Goal: Transaction & Acquisition: Purchase product/service

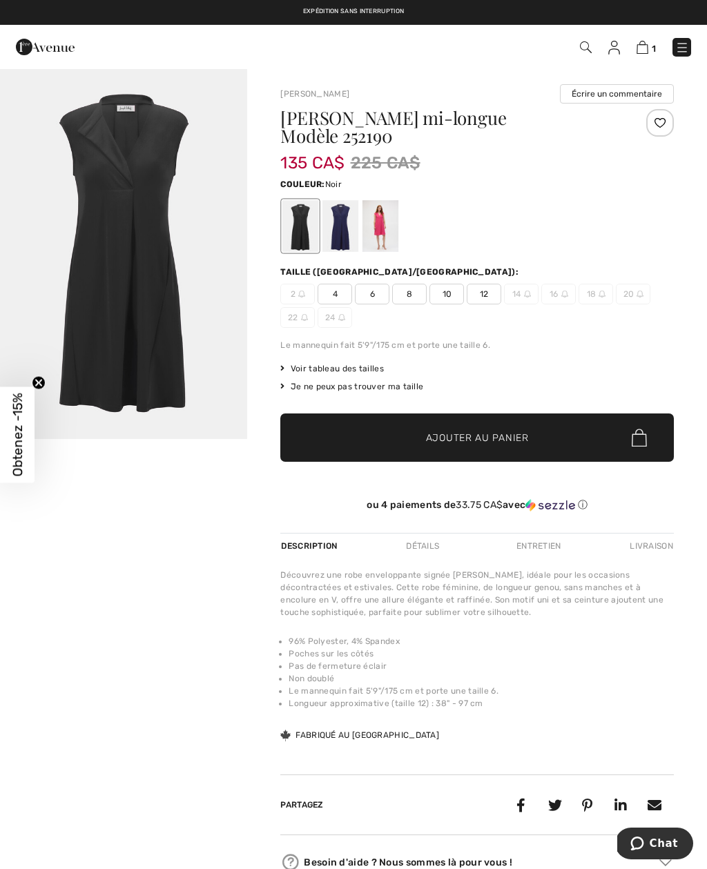
click at [303, 218] on div at bounding box center [300, 226] width 36 height 52
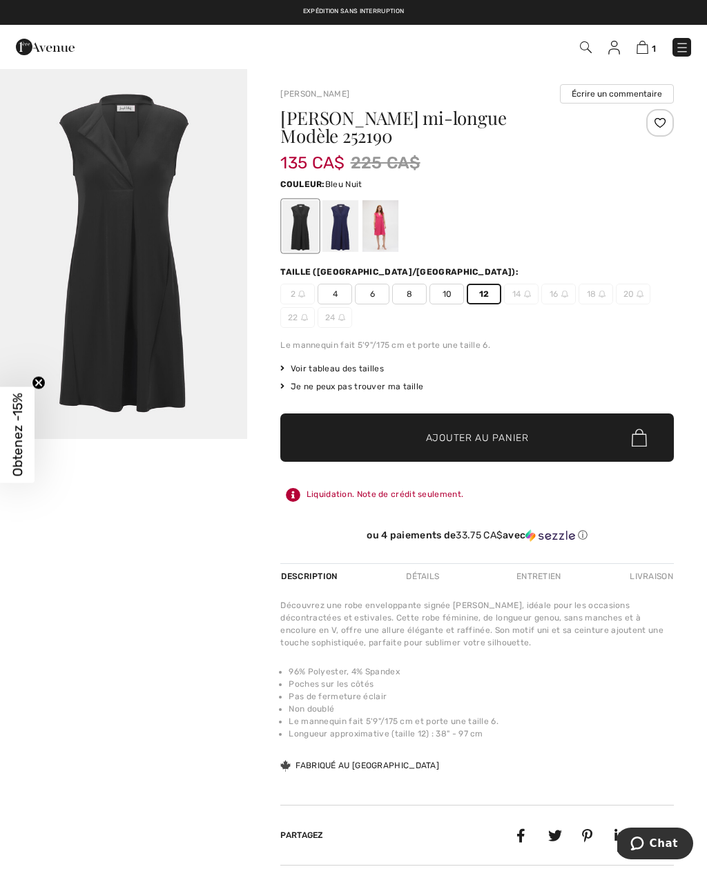
click at [344, 228] on div at bounding box center [340, 226] width 36 height 52
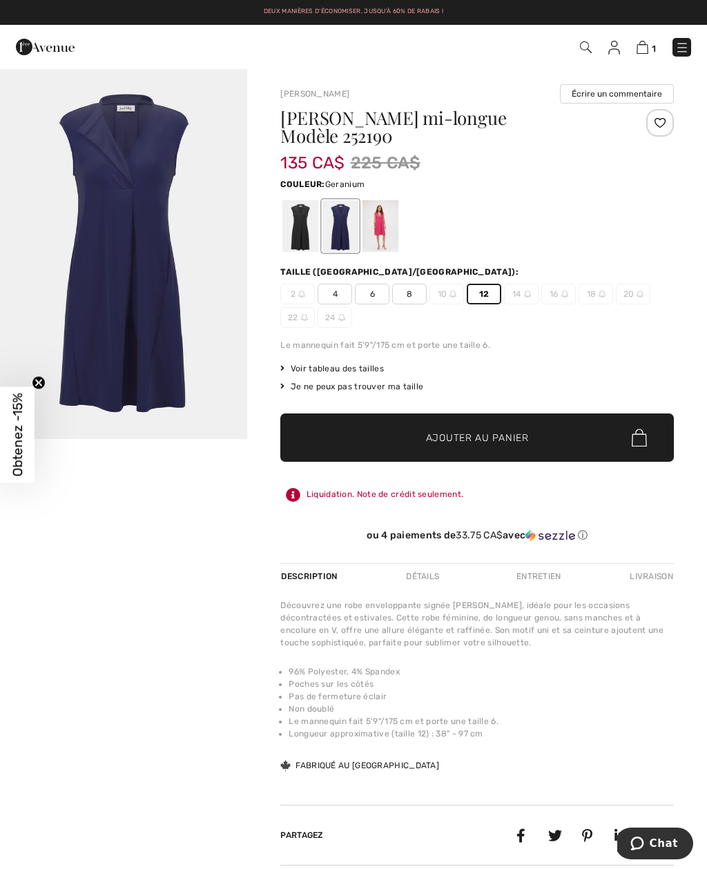
click at [382, 229] on div at bounding box center [380, 226] width 36 height 52
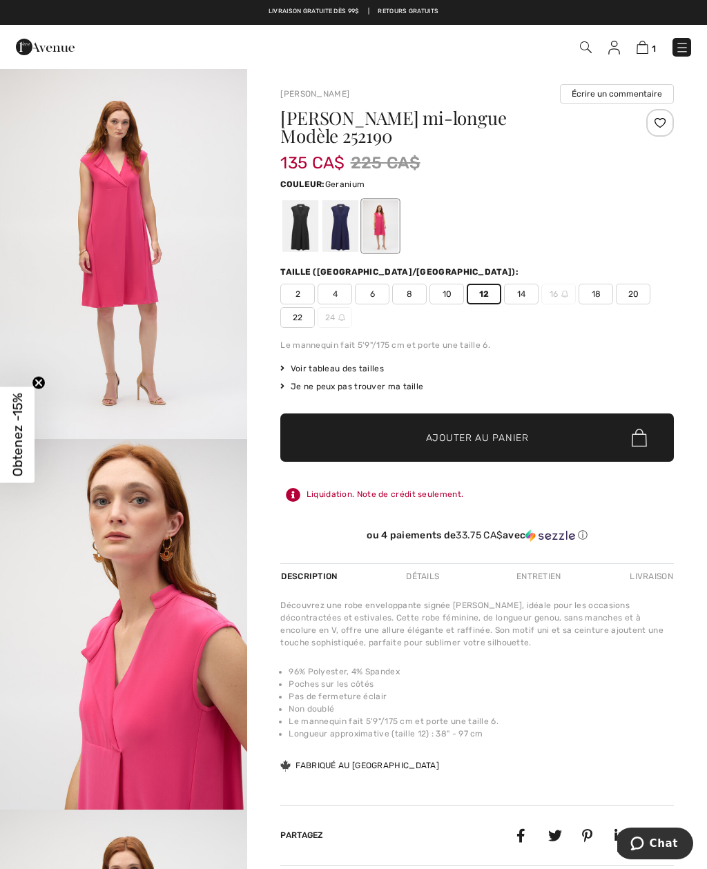
click at [337, 222] on div at bounding box center [340, 226] width 36 height 52
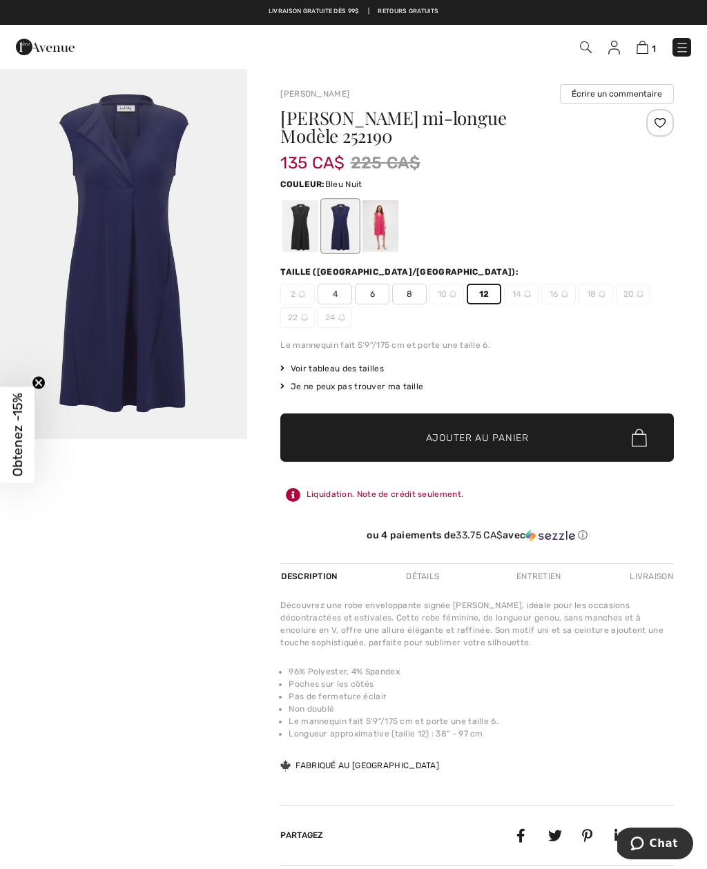
click at [578, 444] on span "✔ Ajouté au panier Ajouter au panier" at bounding box center [476, 437] width 393 height 48
click at [683, 42] on img at bounding box center [682, 48] width 14 height 14
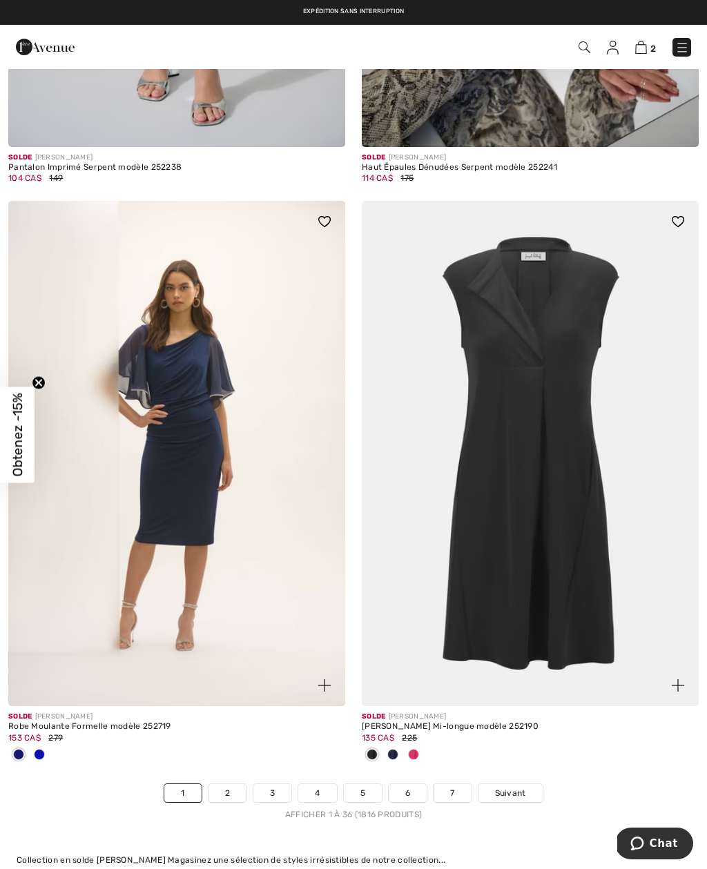
click at [669, 566] on img at bounding box center [530, 453] width 337 height 505
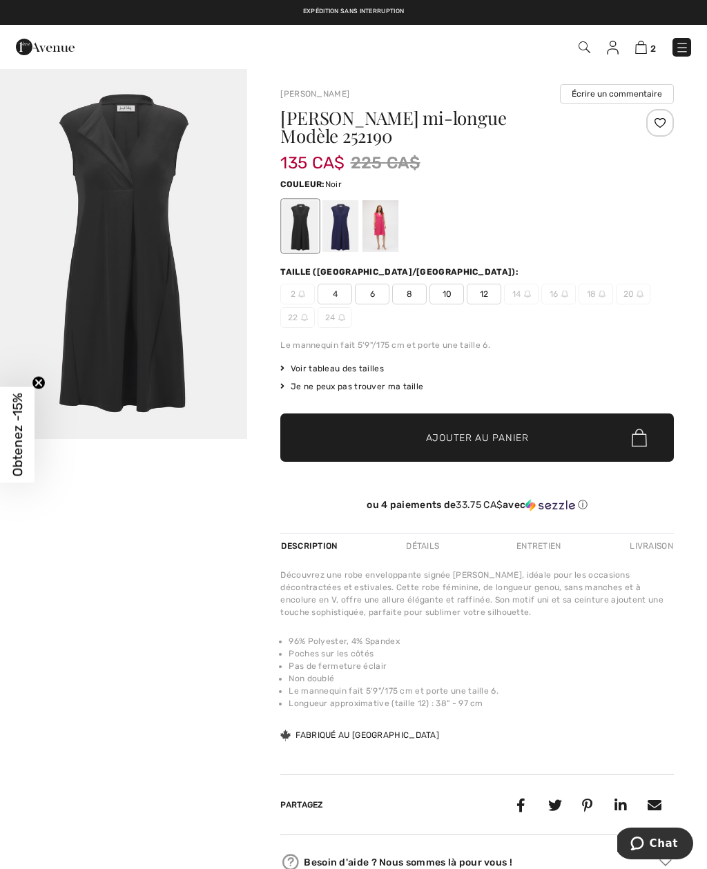
click at [654, 44] on span "2" at bounding box center [653, 48] width 6 height 10
click at [384, 226] on div at bounding box center [380, 226] width 36 height 52
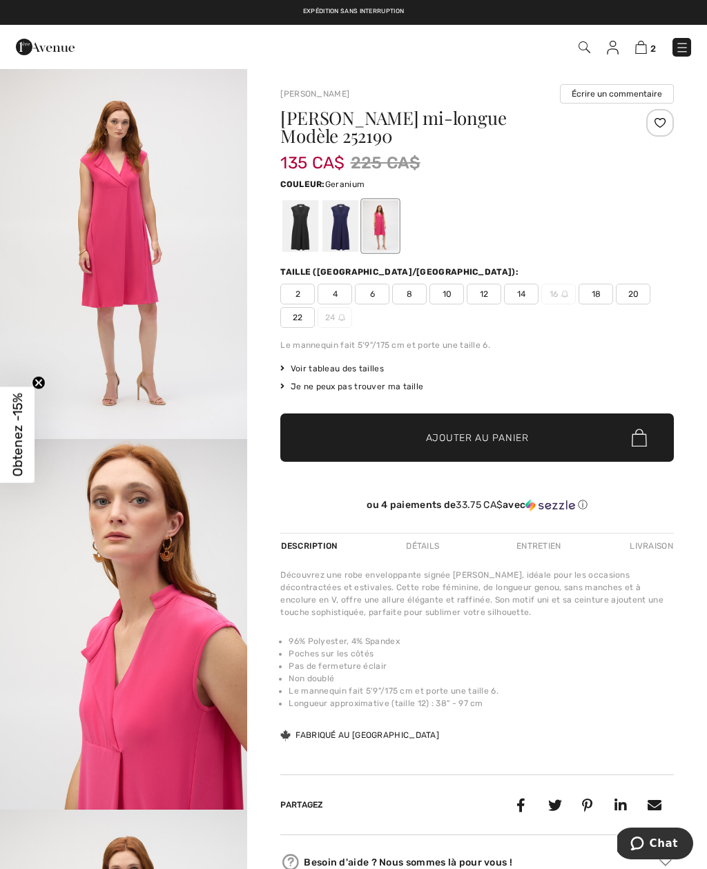
click at [485, 294] on span "12" at bounding box center [484, 294] width 35 height 21
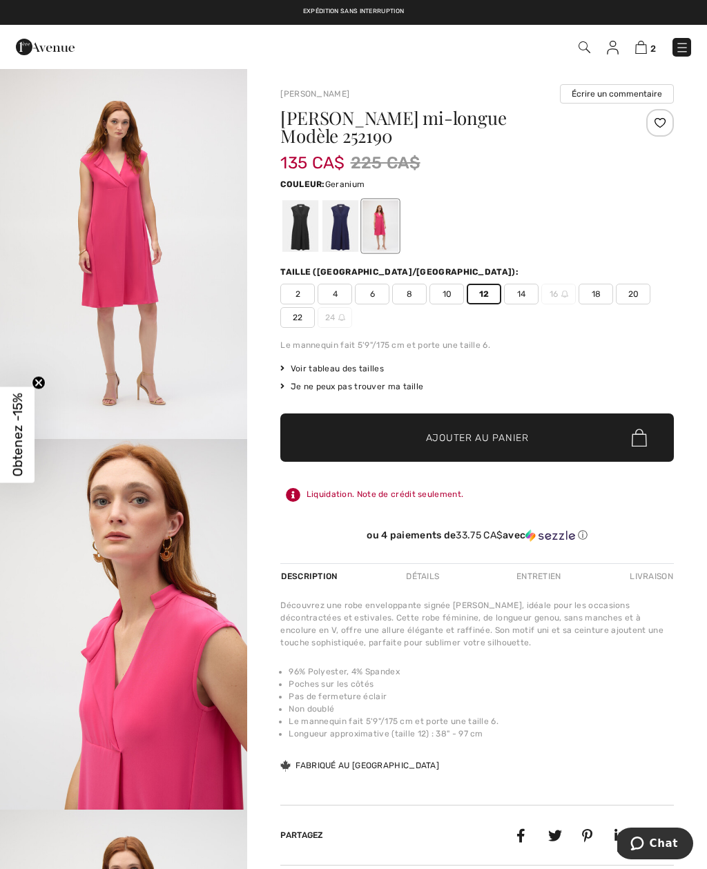
click at [541, 442] on span "✔ Ajouté au panier Ajouter au panier" at bounding box center [476, 437] width 393 height 48
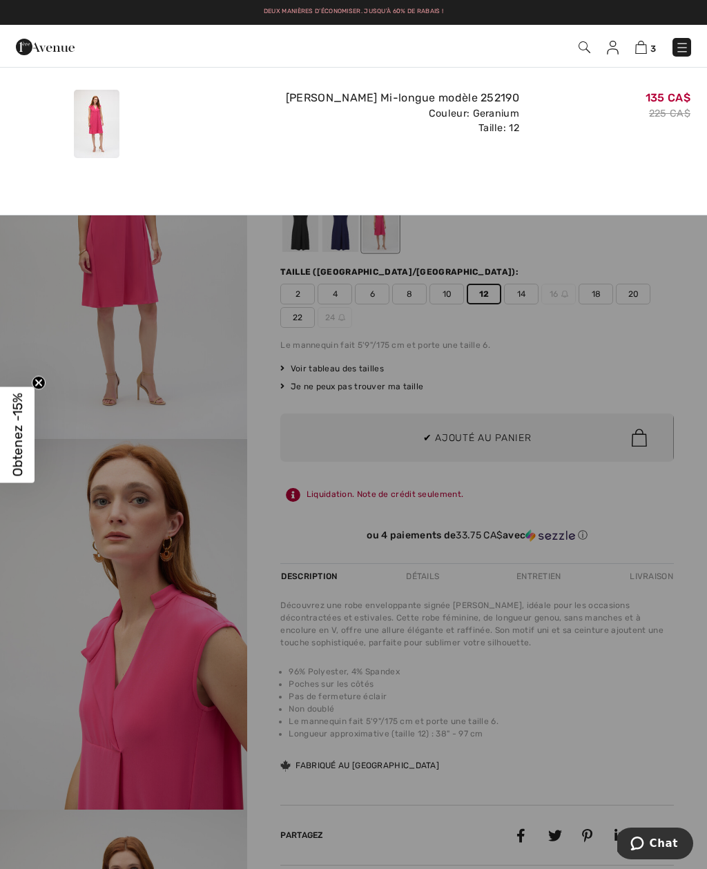
click at [647, 43] on img at bounding box center [641, 47] width 12 height 13
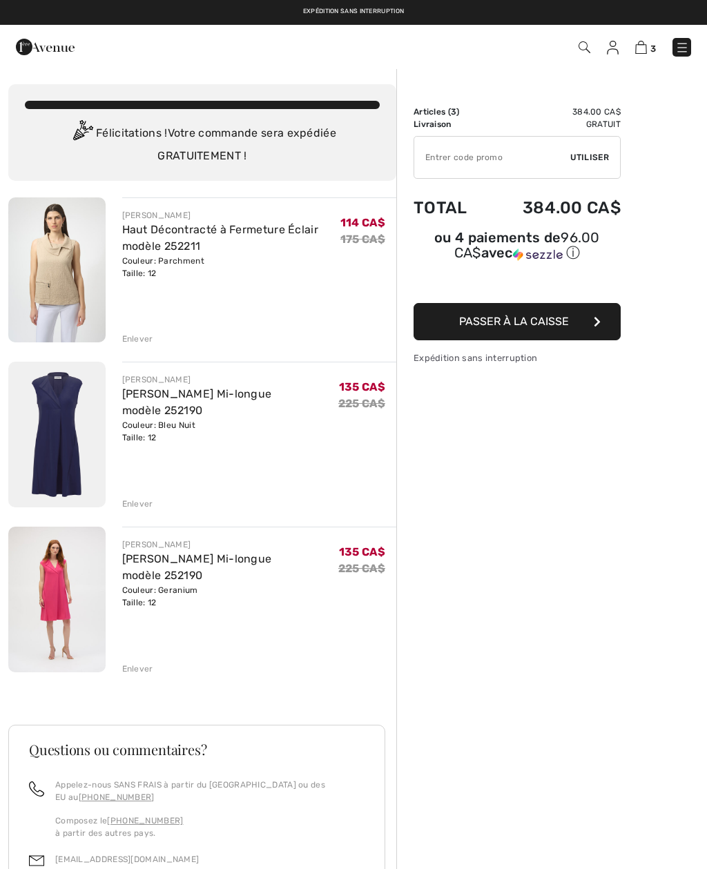
click at [137, 501] on div "Enlever" at bounding box center [137, 504] width 31 height 12
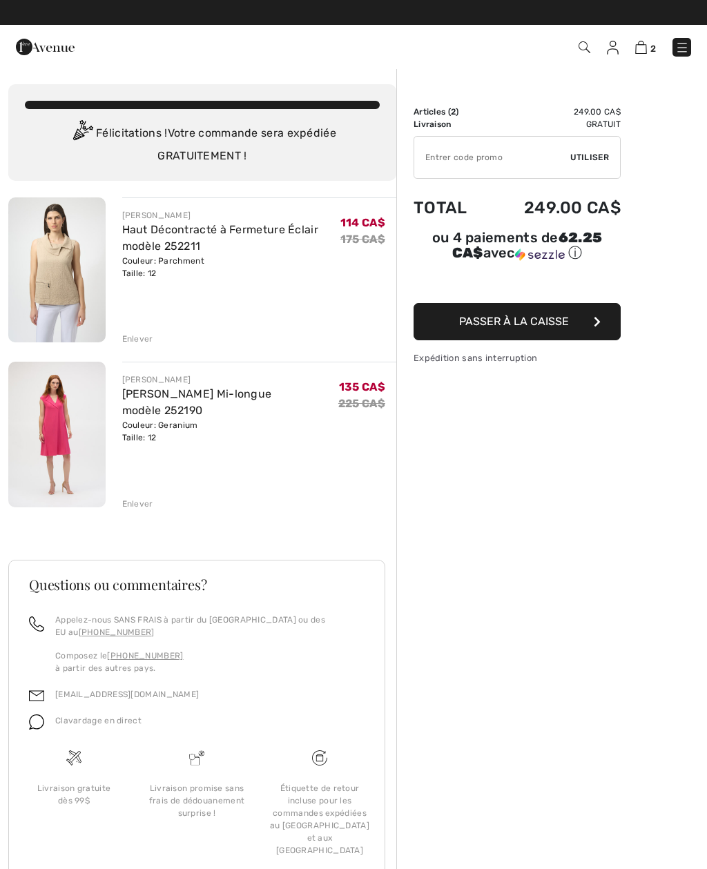
click at [439, 141] on input "TEXT" at bounding box center [492, 157] width 156 height 41
type input "EXTRA15"
click at [611, 160] on div "✔ Utiliser Enlever" at bounding box center [516, 157] width 207 height 43
click at [589, 161] on span "Utiliser" at bounding box center [589, 157] width 39 height 12
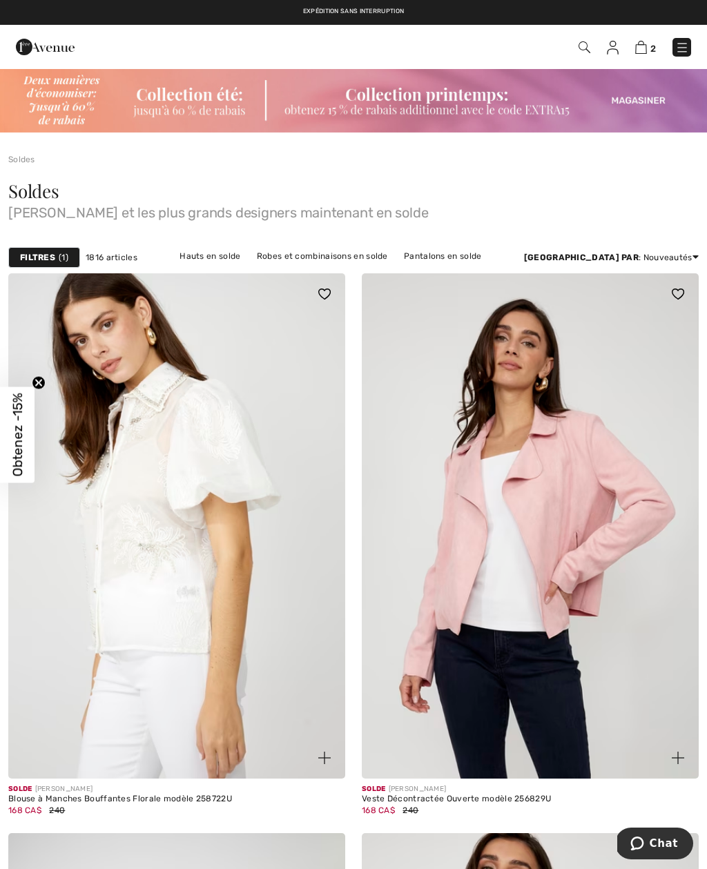
click at [645, 43] on img at bounding box center [641, 47] width 12 height 13
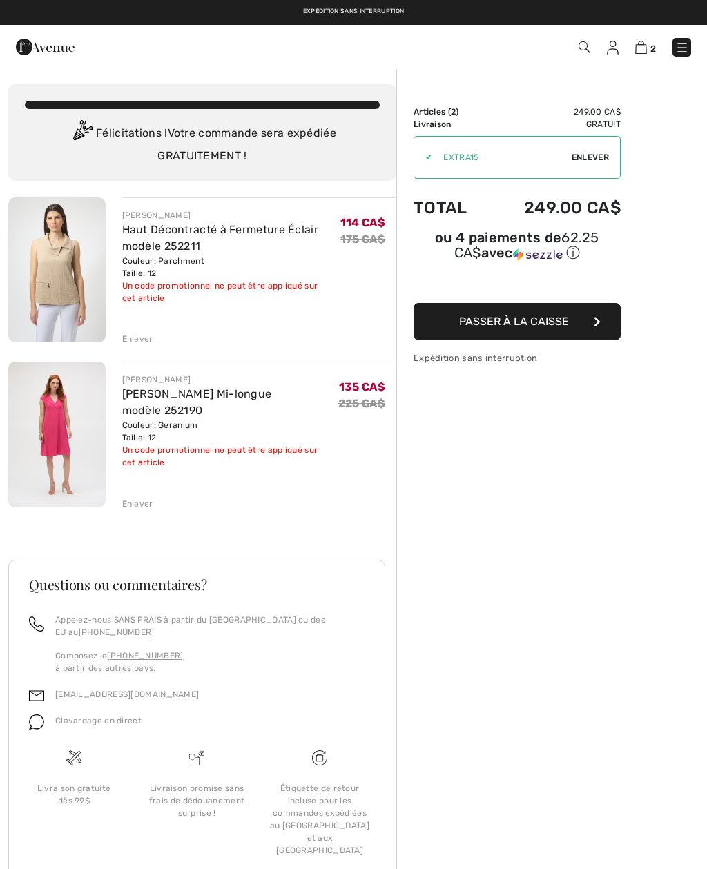
click at [141, 333] on div "Enlever" at bounding box center [137, 339] width 31 height 12
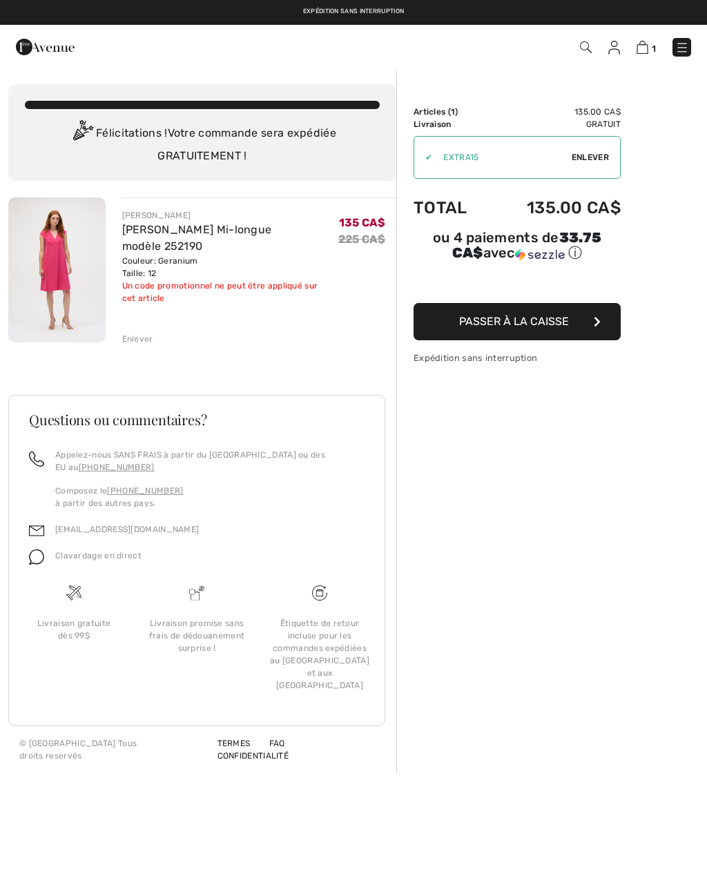
click at [591, 154] on span "Enlever" at bounding box center [589, 157] width 37 height 12
click at [434, 150] on input "TEXT" at bounding box center [492, 157] width 156 height 41
type input "EXTRA15"
click at [602, 159] on span "Utiliser" at bounding box center [589, 157] width 39 height 12
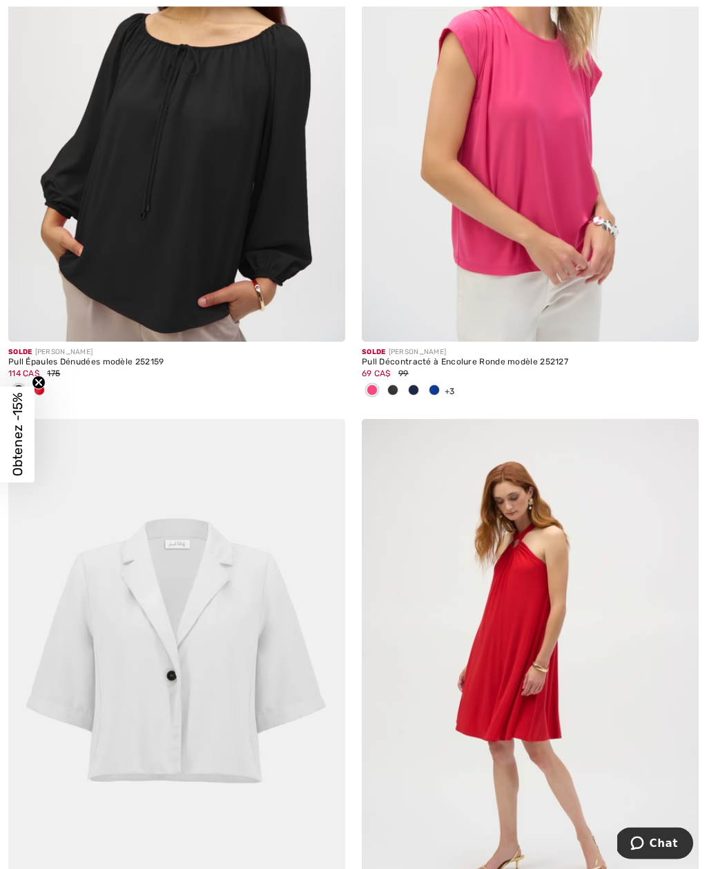
scroll to position [7510, 0]
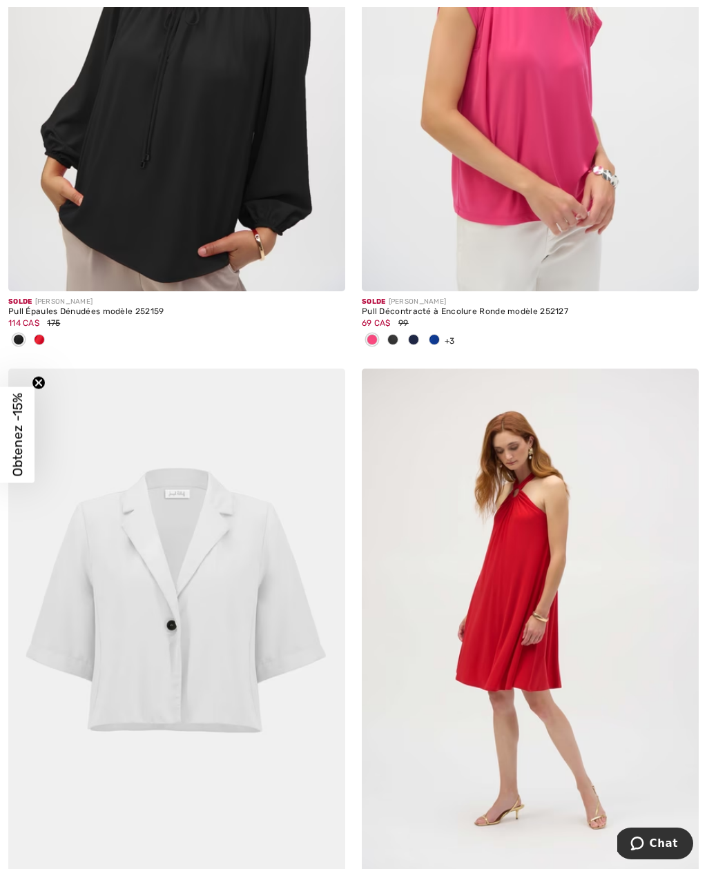
click at [634, 598] on img at bounding box center [530, 621] width 337 height 505
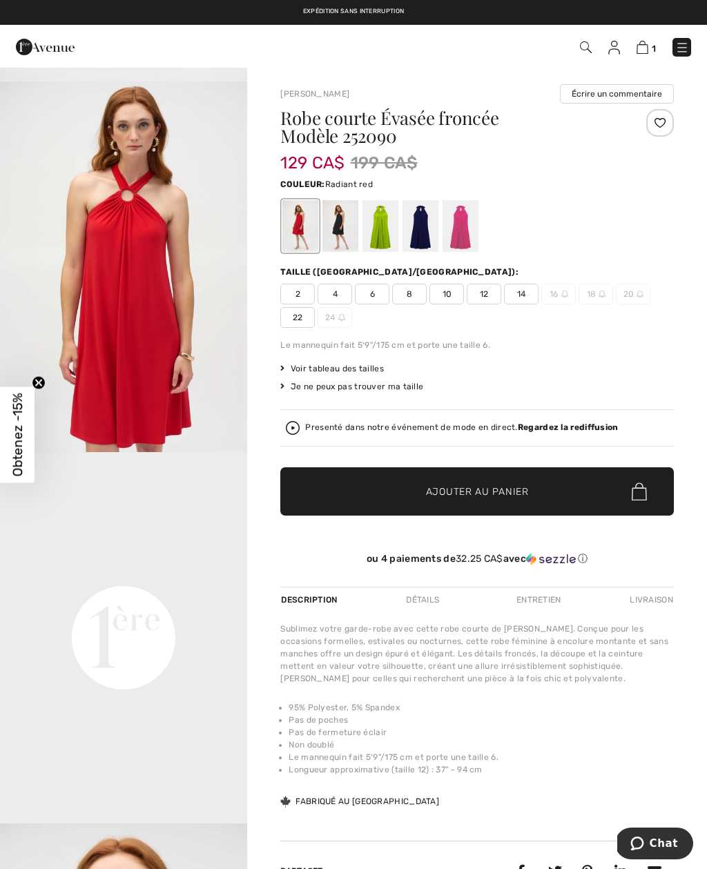
scroll to position [363, 0]
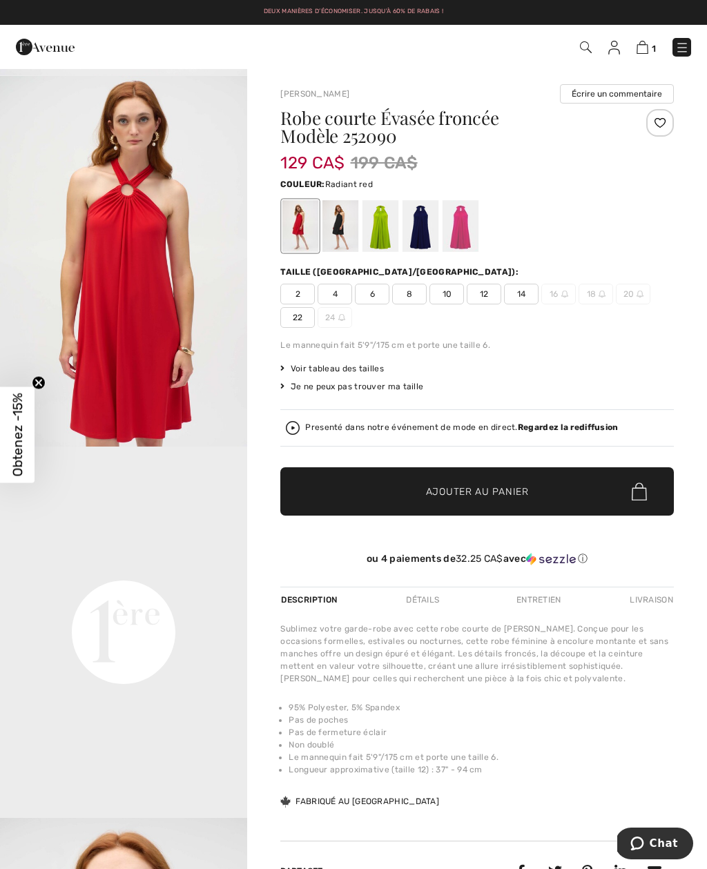
click at [464, 235] on div at bounding box center [460, 226] width 36 height 52
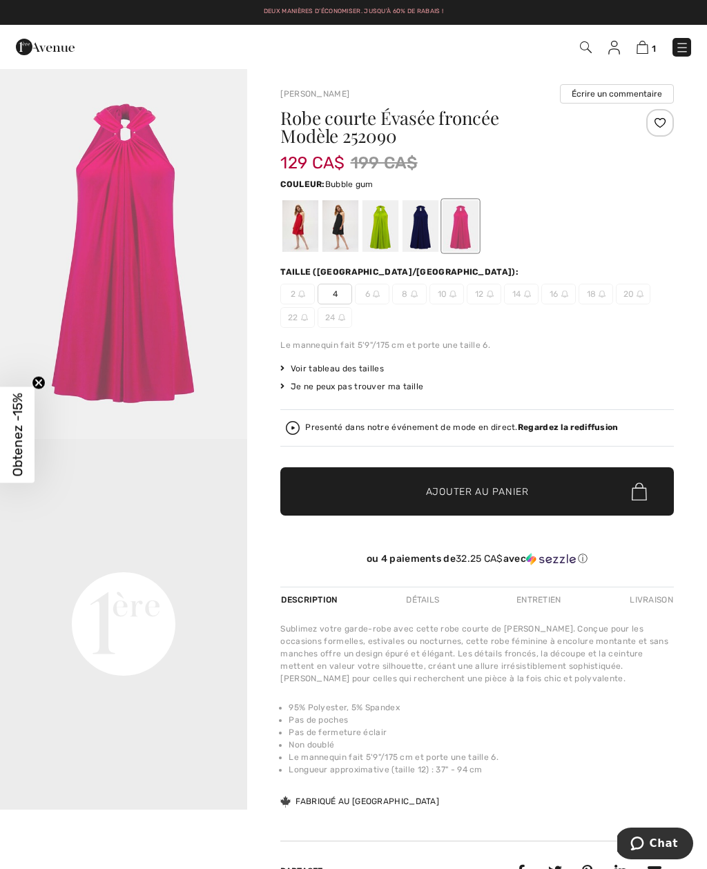
scroll to position [0, 0]
click at [345, 228] on div at bounding box center [340, 226] width 36 height 52
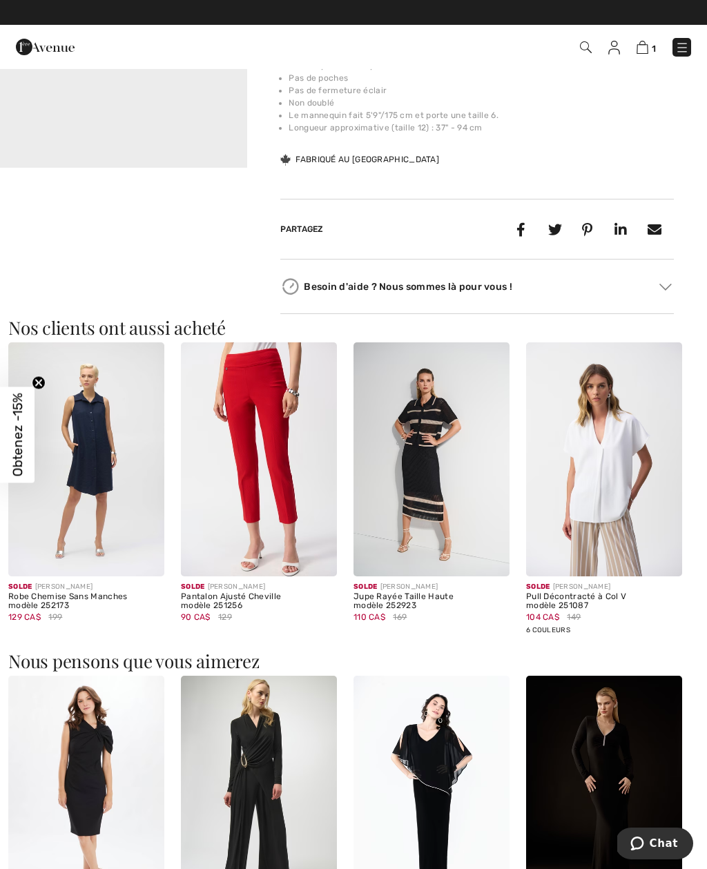
scroll to position [648, 0]
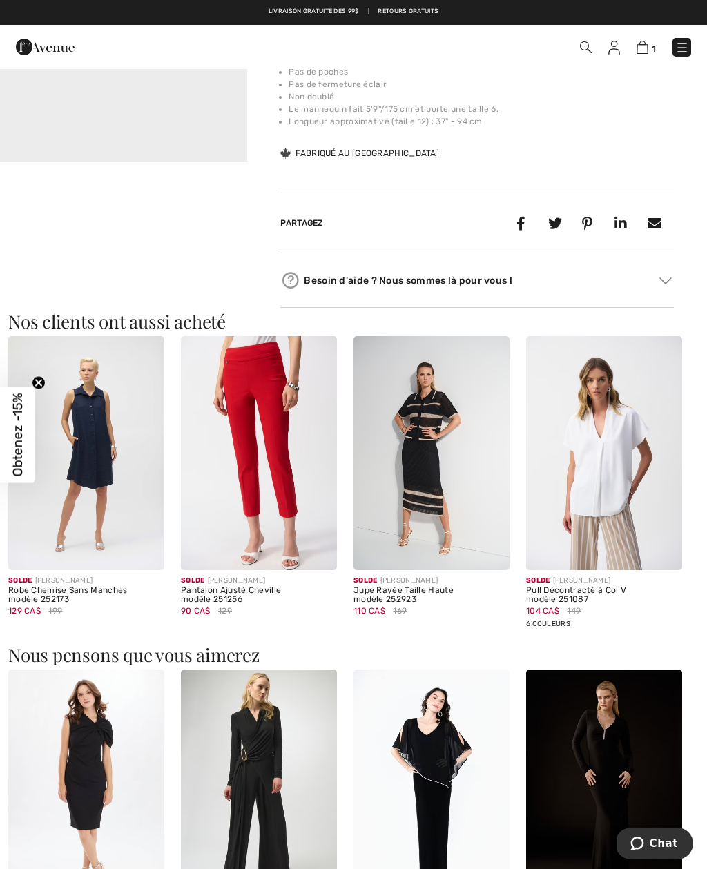
click at [135, 514] on img at bounding box center [86, 453] width 156 height 234
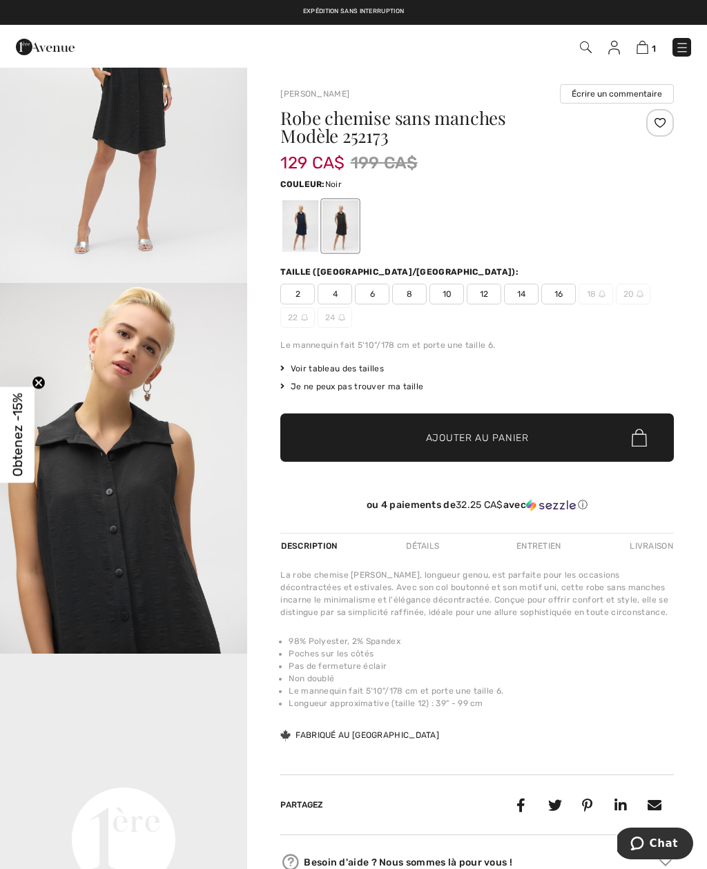
scroll to position [152, 0]
